Goal: Task Accomplishment & Management: Manage account settings

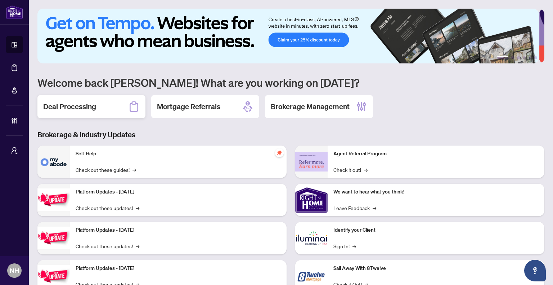
click at [94, 104] on h2 "Deal Processing" at bounding box center [69, 107] width 53 height 10
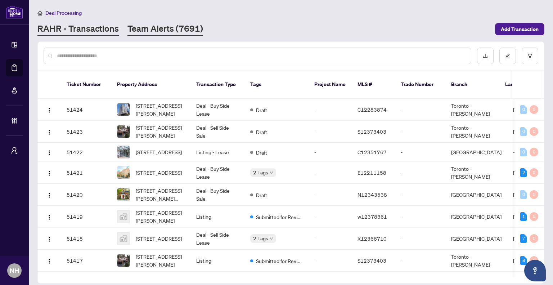
click at [180, 34] on link "Team Alerts (7691)" at bounding box center [166, 29] width 76 height 13
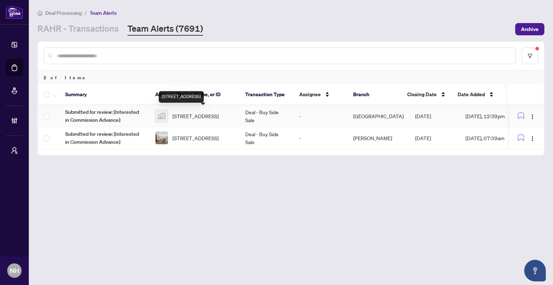
click at [208, 114] on span "[STREET_ADDRESS]" at bounding box center [196, 116] width 46 height 8
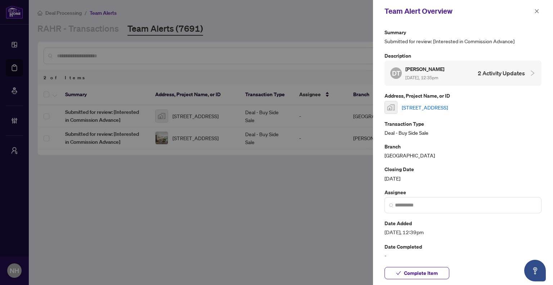
click at [446, 108] on link "[STREET_ADDRESS]" at bounding box center [425, 107] width 46 height 8
click at [537, 11] on icon "close" at bounding box center [537, 11] width 4 height 4
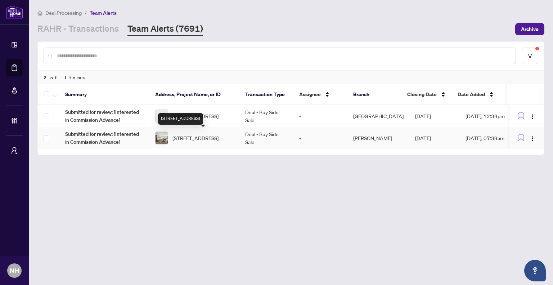
click at [203, 117] on div "339-16 Elgin St, Markham, Ontario L3T 4T4, Canada" at bounding box center [180, 119] width 45 height 12
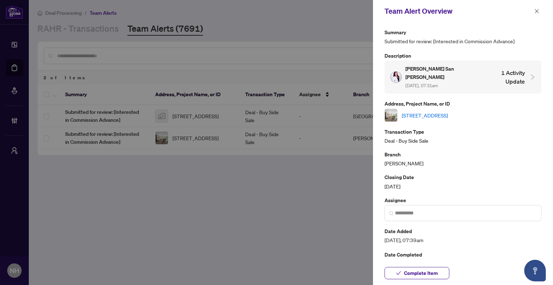
drag, startPoint x: 535, startPoint y: 12, endPoint x: 487, endPoint y: 46, distance: 58.8
click at [535, 12] on icon "close" at bounding box center [537, 11] width 5 height 5
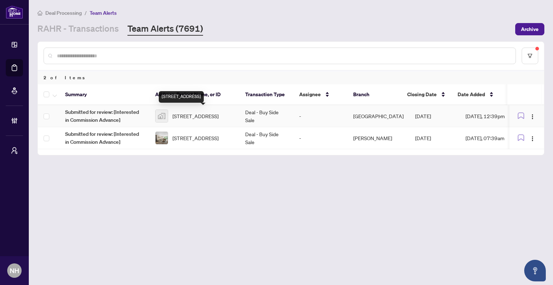
click at [219, 115] on span "[STREET_ADDRESS]" at bounding box center [196, 116] width 46 height 8
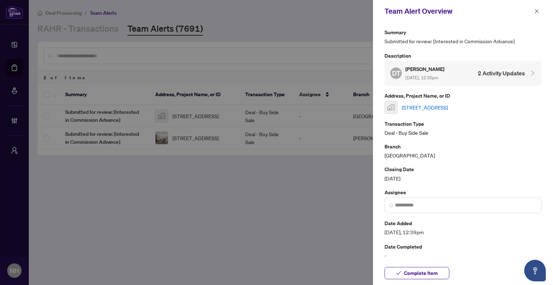
scroll to position [26, 0]
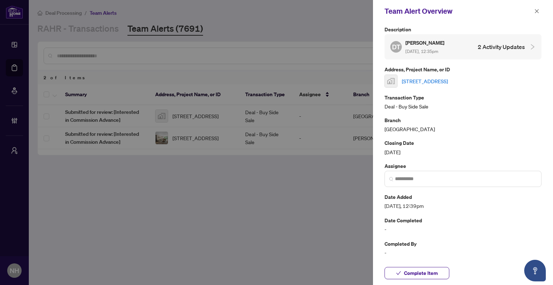
click at [448, 81] on link "[STREET_ADDRESS]" at bounding box center [425, 81] width 46 height 8
click at [539, 10] on icon "close" at bounding box center [537, 11] width 5 height 5
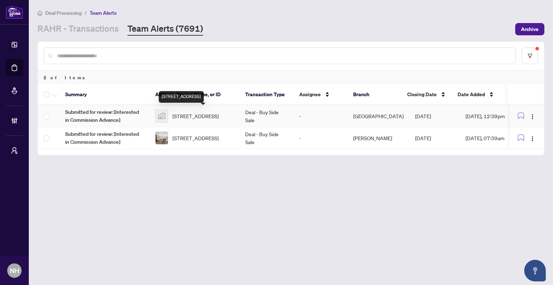
click at [218, 117] on span "[STREET_ADDRESS]" at bounding box center [196, 116] width 46 height 8
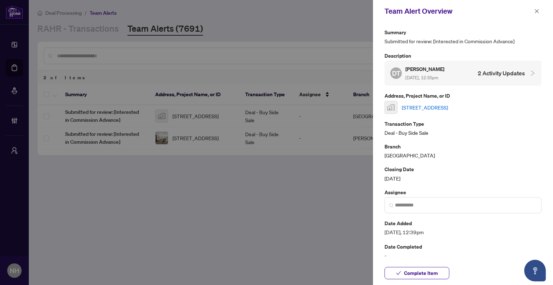
click at [448, 109] on link "[STREET_ADDRESS]" at bounding box center [425, 107] width 46 height 8
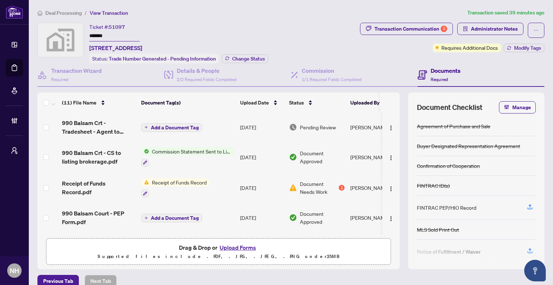
click at [290, 43] on div "Ticket #: 51097 ******* 211-990 Balsam Court, Milton, ON, Canada Status: Trade …" at bounding box center [197, 43] width 320 height 41
click at [404, 24] on div "Transaction Communication 5" at bounding box center [411, 29] width 73 height 12
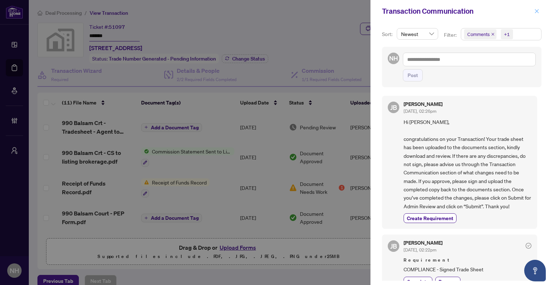
click at [537, 13] on icon "close" at bounding box center [537, 11] width 5 height 5
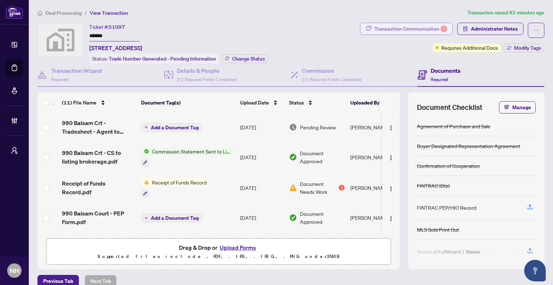
click at [390, 31] on div "Transaction Communication 5" at bounding box center [411, 29] width 73 height 12
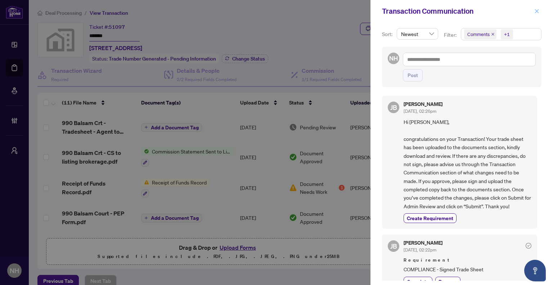
click at [534, 12] on button "button" at bounding box center [537, 11] width 9 height 9
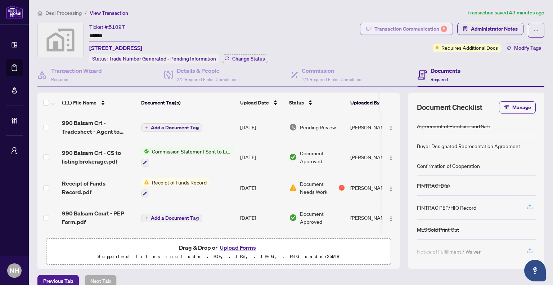
click at [414, 33] on div "Transaction Communication 5" at bounding box center [411, 29] width 73 height 12
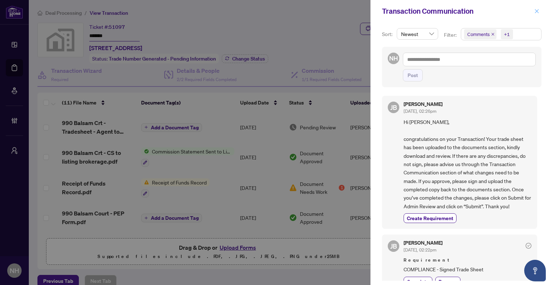
click at [536, 9] on icon "close" at bounding box center [537, 11] width 5 height 5
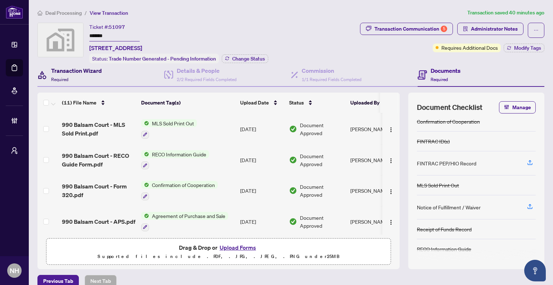
click at [88, 77] on div "Transaction Wizard Required" at bounding box center [76, 74] width 51 height 17
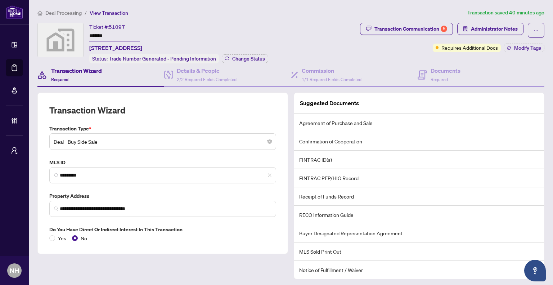
click at [265, 32] on div "Ticket #: 51097 ******* 211-990 Balsam Court, Milton, ON, Canada Status: Trade …" at bounding box center [178, 43] width 179 height 41
click at [367, 28] on icon "button" at bounding box center [368, 28] width 5 height 5
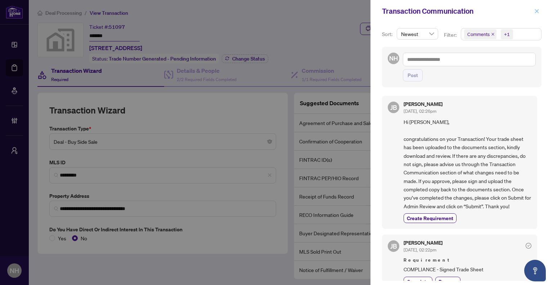
click at [539, 10] on icon "close" at bounding box center [537, 11] width 5 height 5
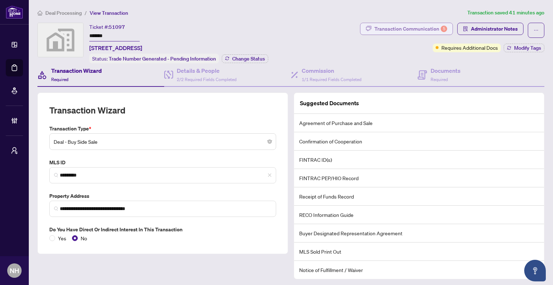
click at [414, 31] on div "Transaction Communication 5" at bounding box center [411, 29] width 73 height 12
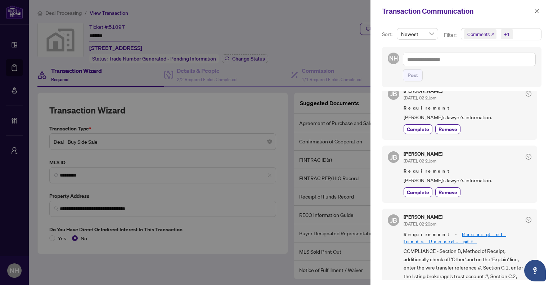
scroll to position [216, 0]
click at [538, 15] on span "button" at bounding box center [537, 11] width 5 height 12
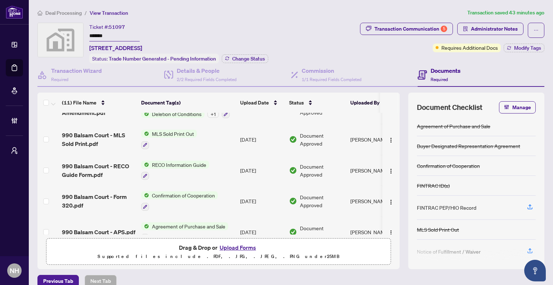
scroll to position [211, 0]
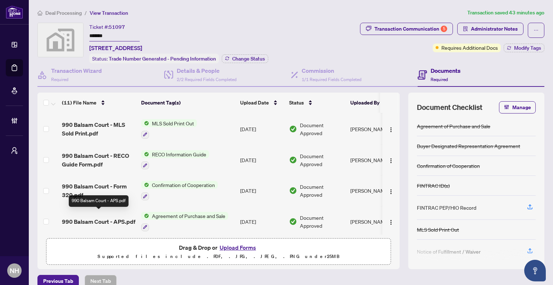
click at [98, 217] on span "990 Balsam Court - APS.pdf" at bounding box center [99, 221] width 74 height 9
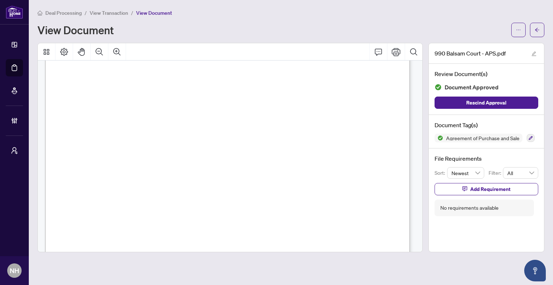
scroll to position [2719, 0]
click at [533, 26] on button "button" at bounding box center [537, 30] width 14 height 14
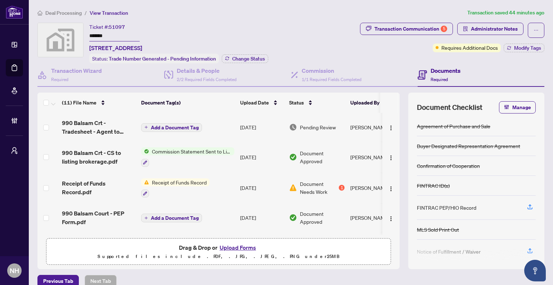
click at [72, 11] on span "Deal Processing" at bounding box center [63, 13] width 36 height 6
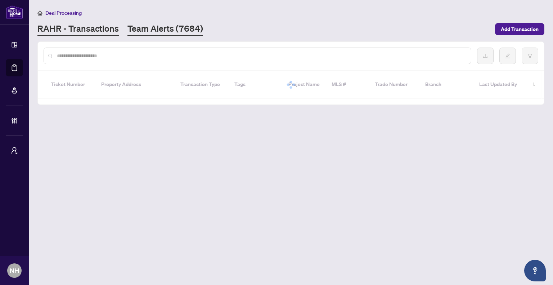
click at [142, 27] on link "Team Alerts (7684)" at bounding box center [166, 29] width 76 height 13
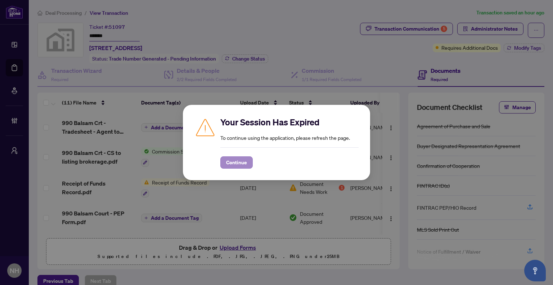
drag, startPoint x: 235, startPoint y: 154, endPoint x: 238, endPoint y: 159, distance: 5.6
click at [235, 154] on div "Continue" at bounding box center [290, 157] width 138 height 21
drag, startPoint x: 236, startPoint y: 159, endPoint x: 236, endPoint y: 137, distance: 21.6
click at [236, 158] on span "Continue" at bounding box center [236, 163] width 21 height 12
